Goal: Information Seeking & Learning: Check status

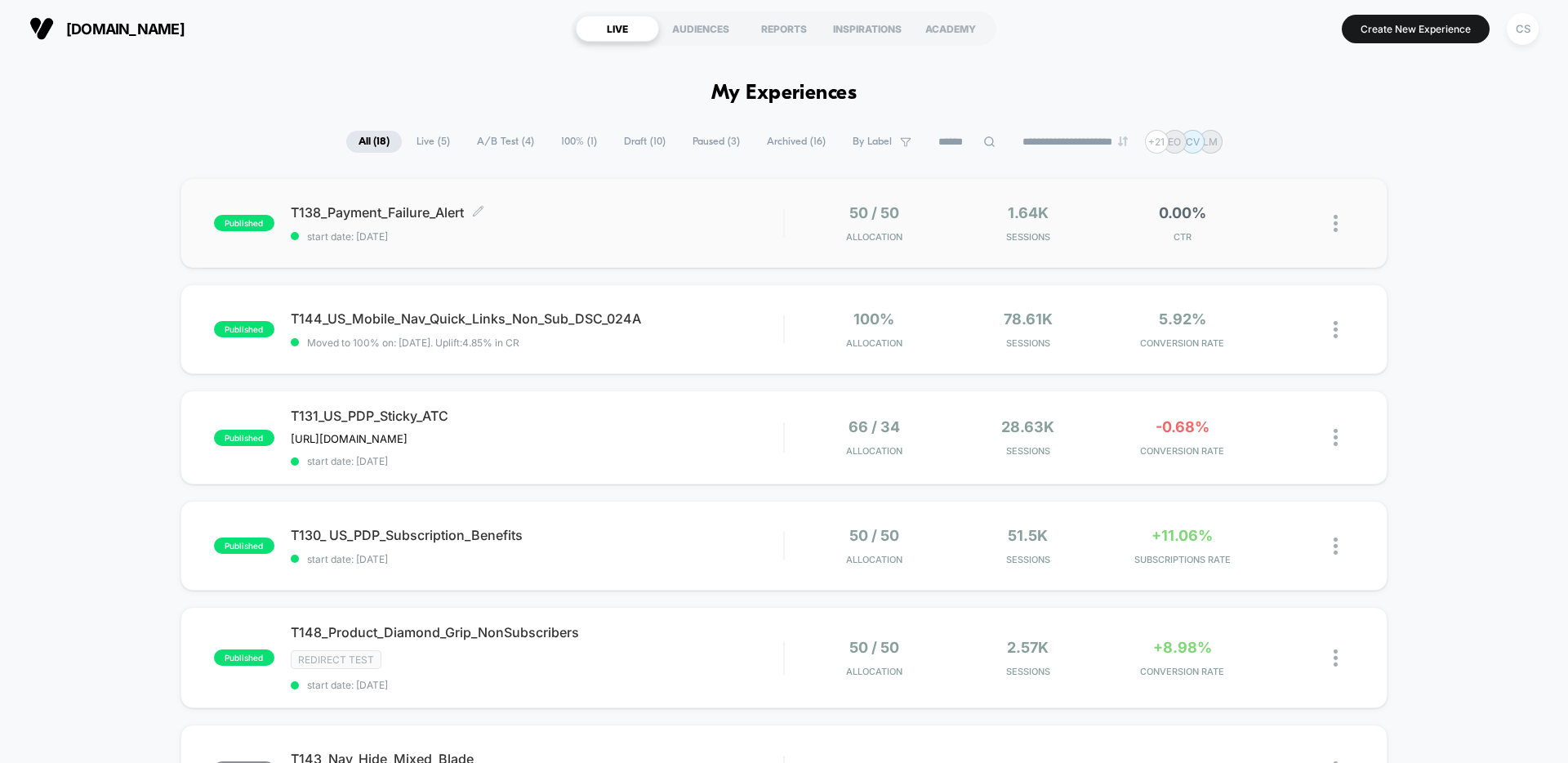
click at [584, 215] on span "T138_Payment_Failure_Alert Click to edit experience details" at bounding box center [537, 212] width 492 height 16
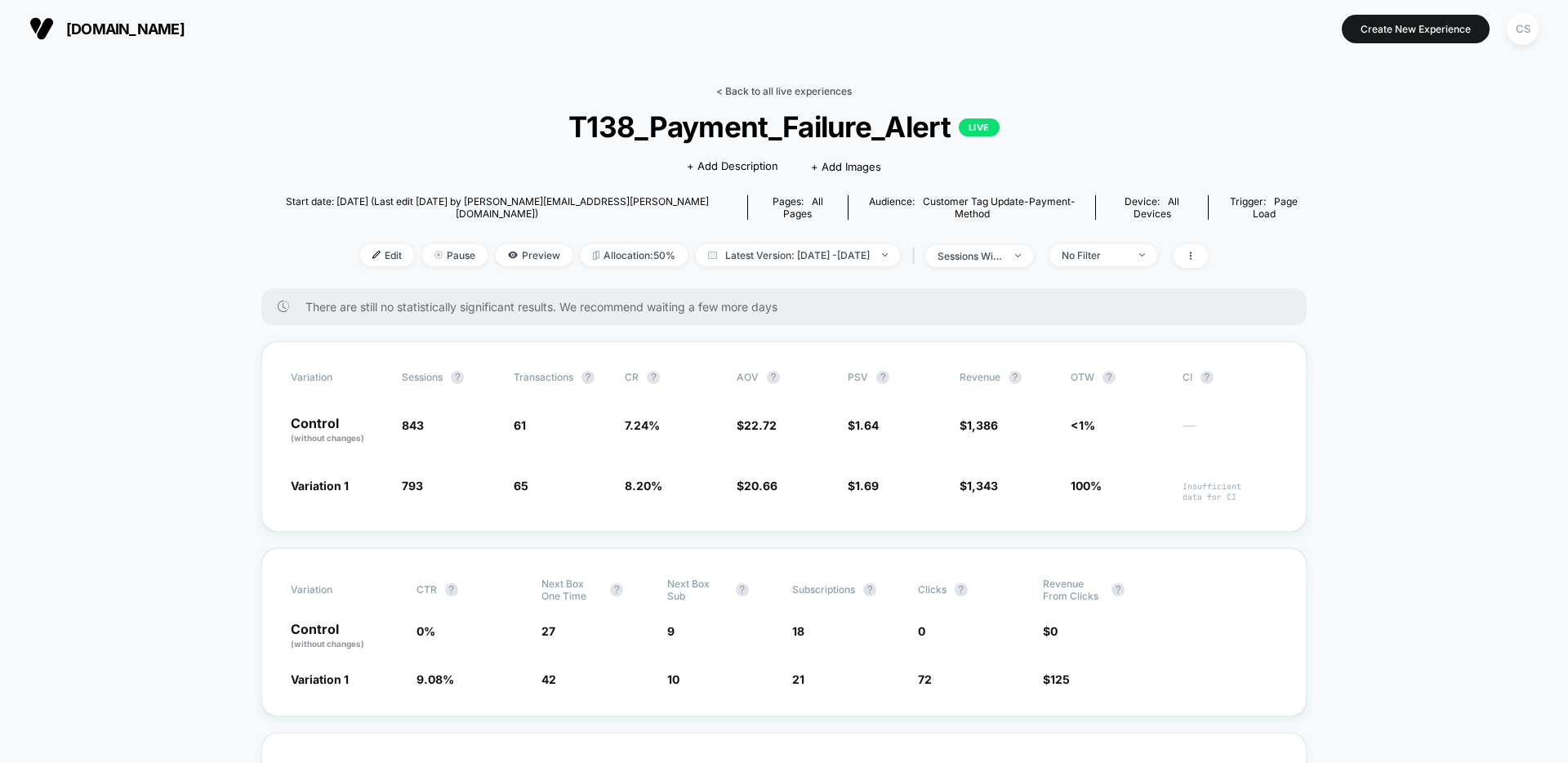
click at [758, 86] on link "< Back to all live experiences" at bounding box center [783, 91] width 135 height 13
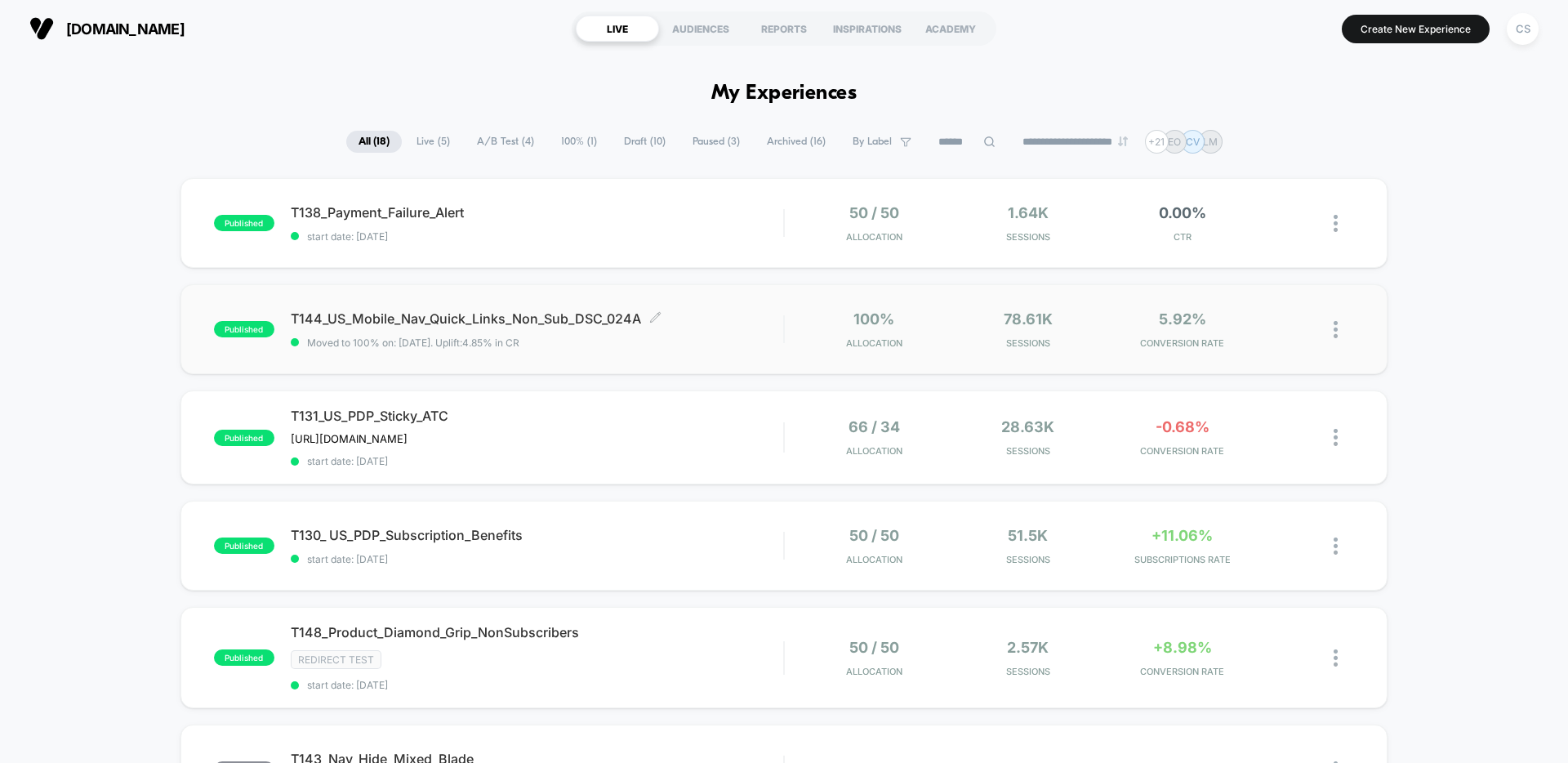
click at [712, 326] on span "T144_US_Mobile_Nav_Quick_Links_Non_Sub_DSC_024A Click to edit experience details" at bounding box center [537, 318] width 492 height 16
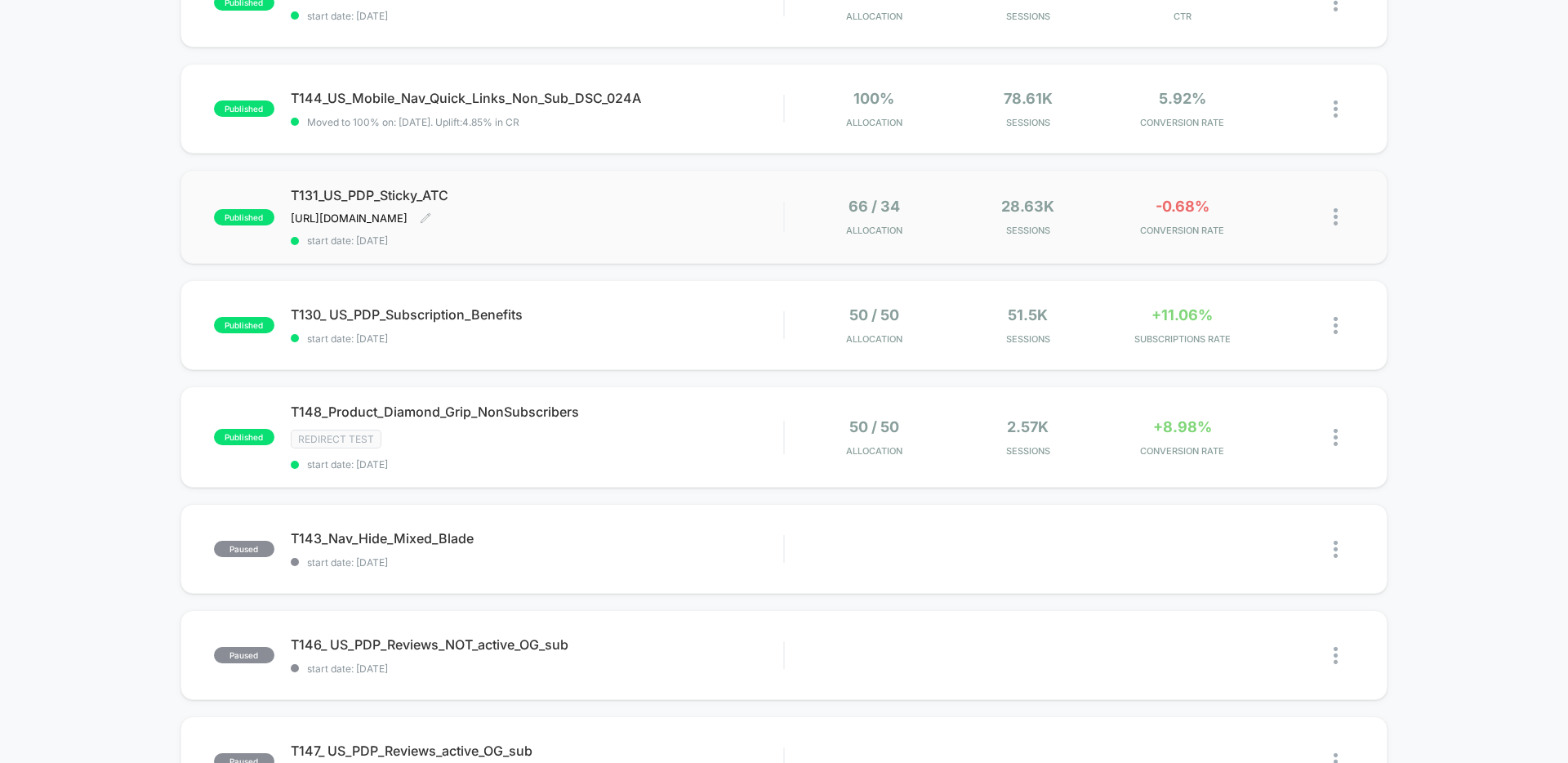
scroll to position [389, 0]
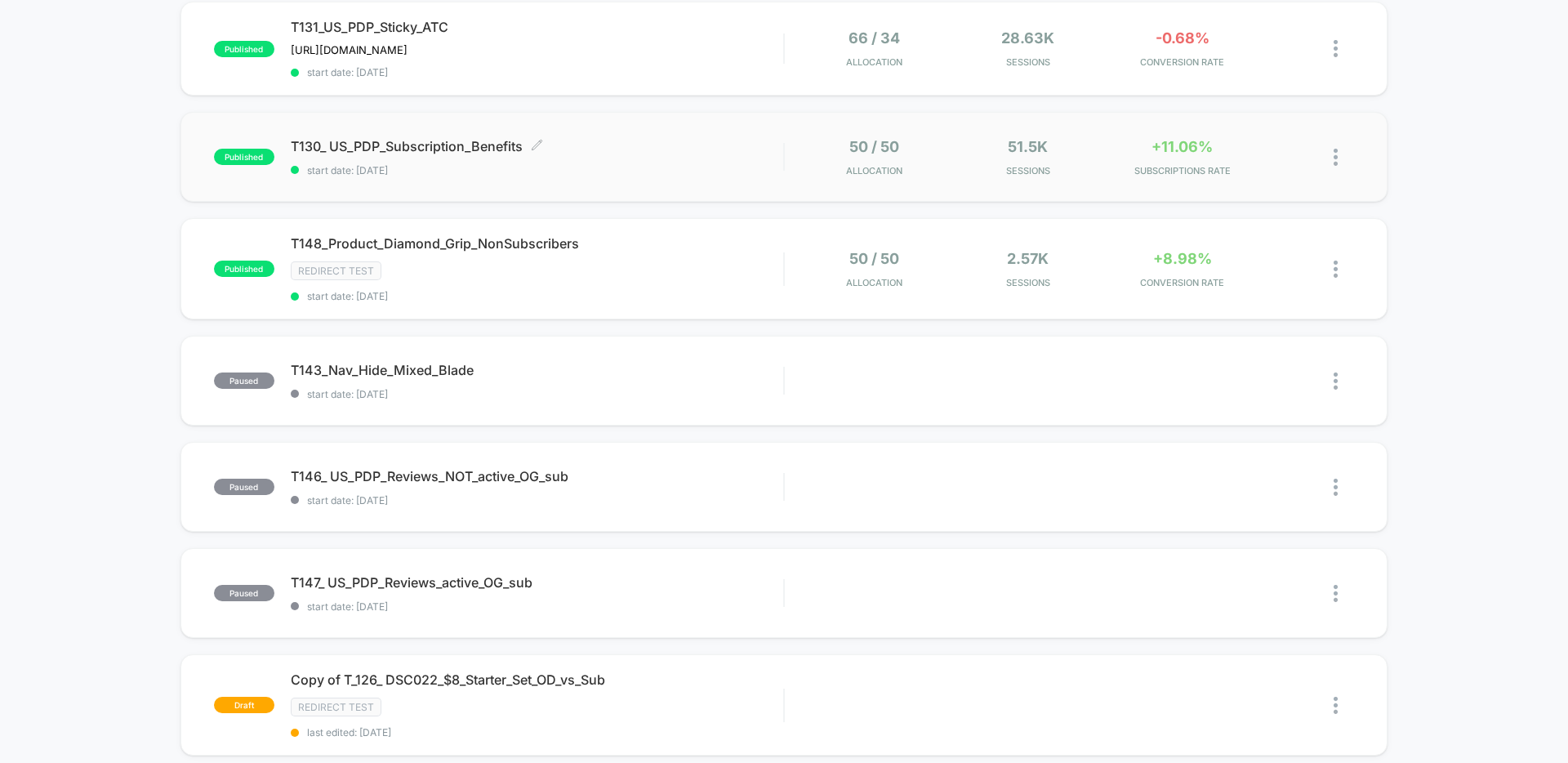
click at [706, 153] on div "T130_ US_PDP_Subscription_Benefits Click to edit experience details Click to ed…" at bounding box center [537, 157] width 492 height 39
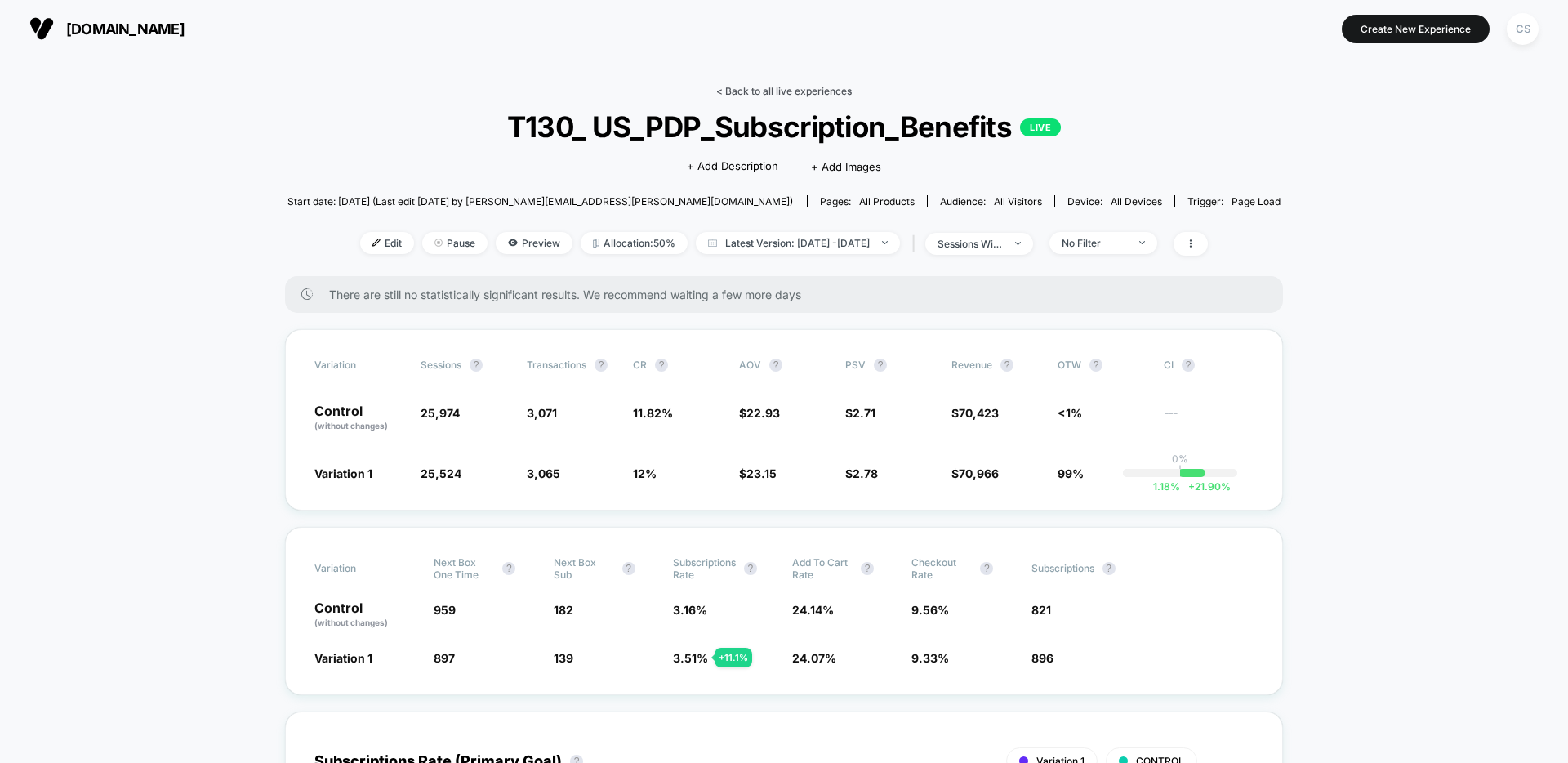
click at [774, 97] on link "< Back to all live experiences" at bounding box center [783, 91] width 135 height 13
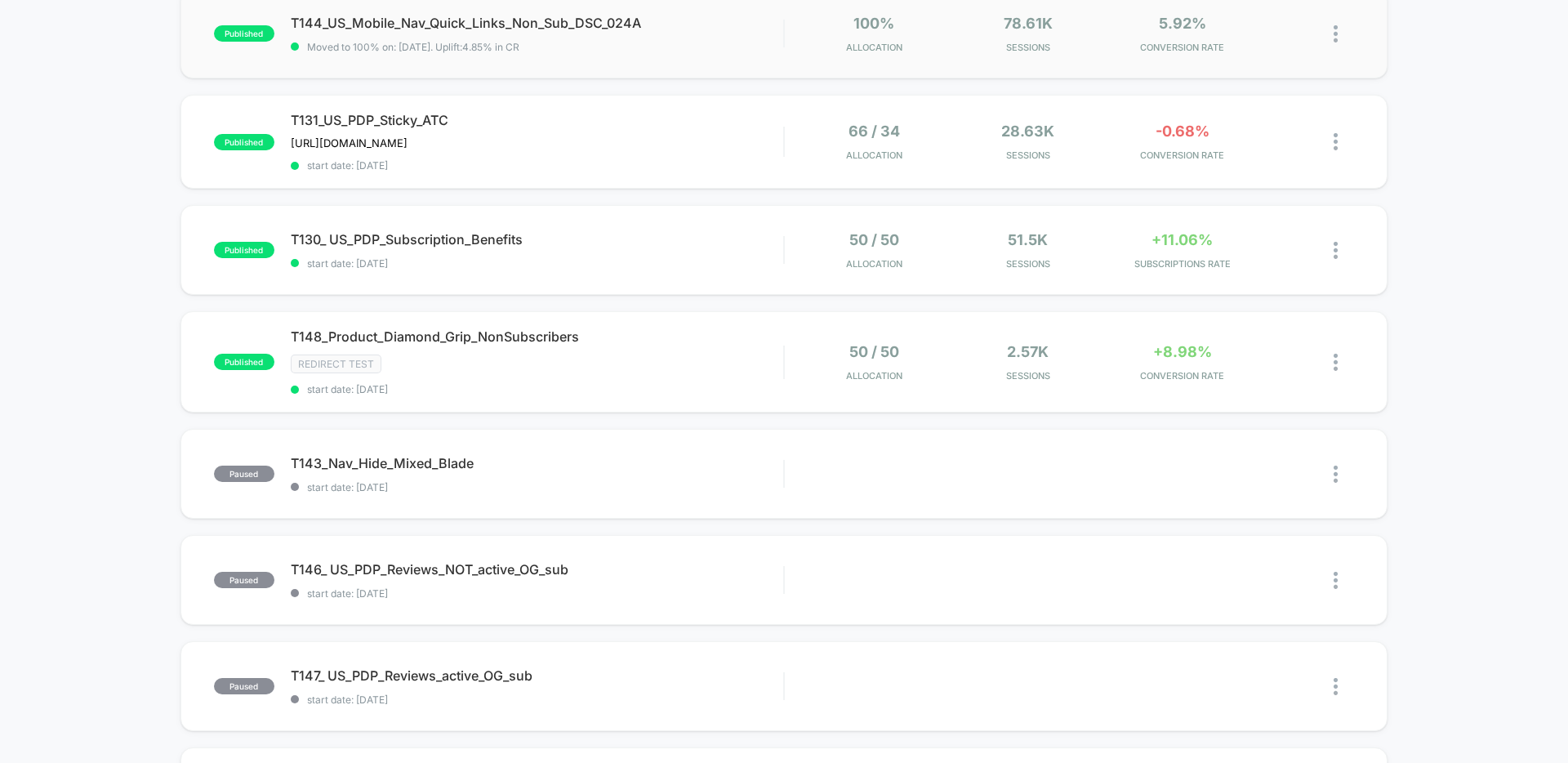
scroll to position [306, 0]
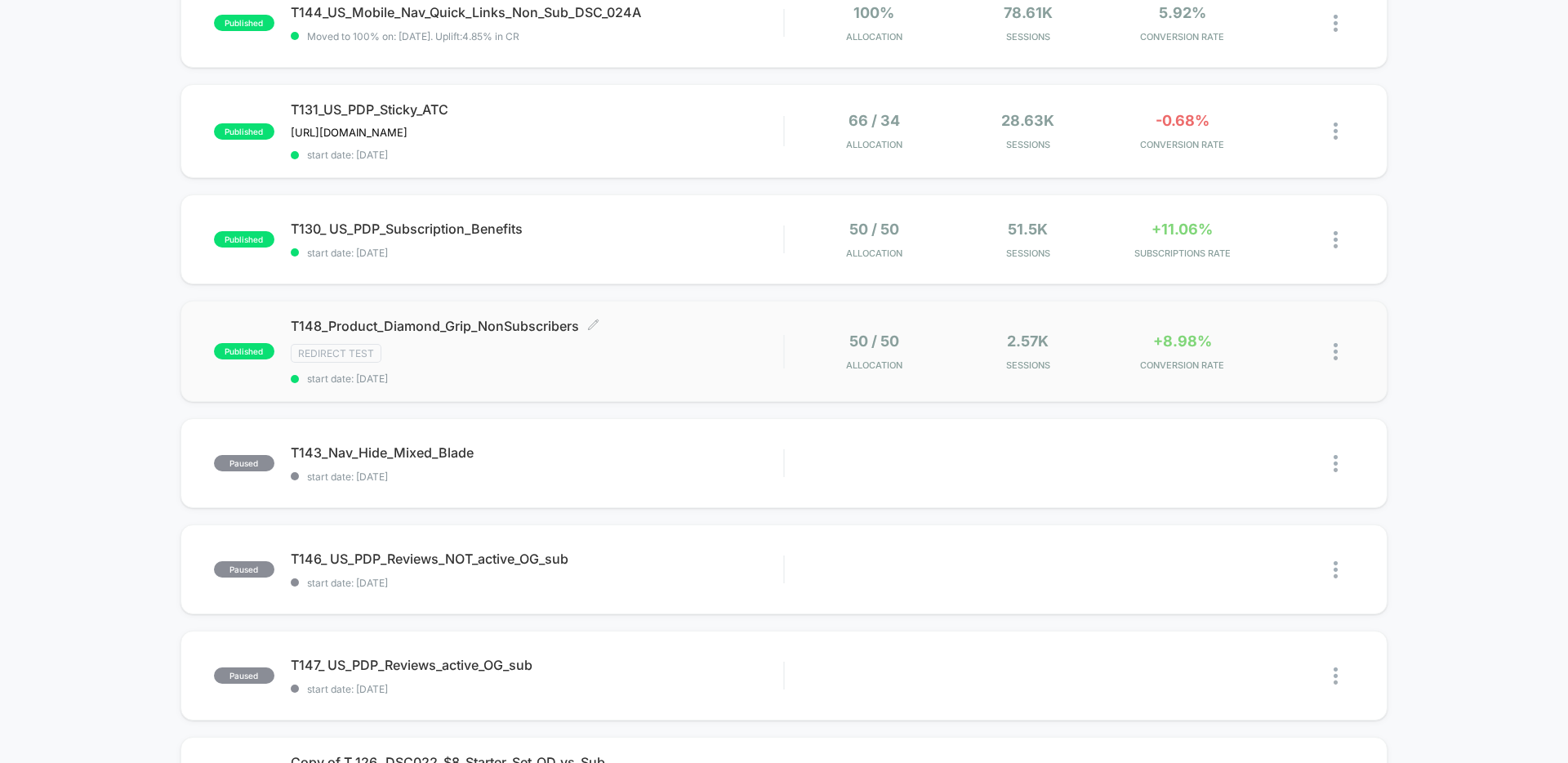
click at [680, 374] on span "start date: [DATE]" at bounding box center [537, 379] width 492 height 13
